Goal: Register for event/course

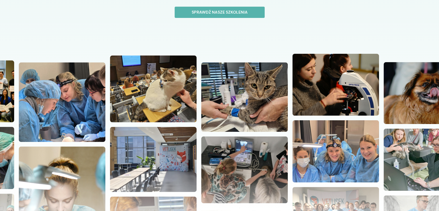
scroll to position [173, 0]
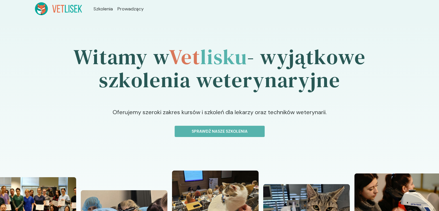
scroll to position [29, 0]
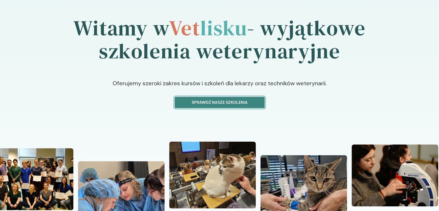
click at [254, 102] on p "Sprawdź nasze szkolenia" at bounding box center [219, 102] width 80 height 6
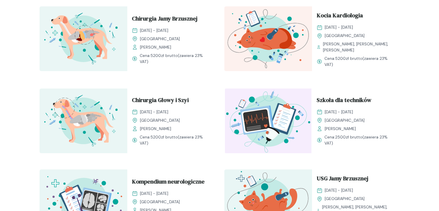
scroll to position [173, 0]
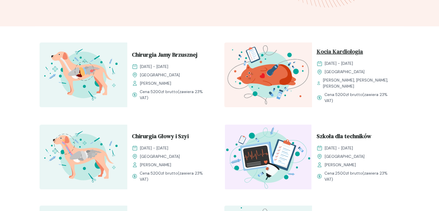
click at [330, 53] on span "Kocia Kardiologia" at bounding box center [339, 52] width 46 height 11
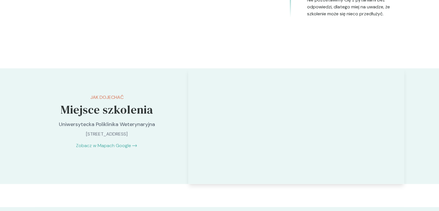
scroll to position [1038, 0]
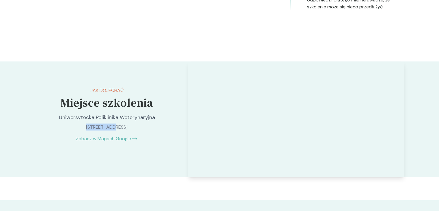
drag, startPoint x: 95, startPoint y: 133, endPoint x: 68, endPoint y: 134, distance: 26.3
click at [68, 130] on p "[STREET_ADDRESS]" at bounding box center [106, 126] width 121 height 7
copy p "[STREET_ADDRESS]"
